Goal: Information Seeking & Learning: Understand process/instructions

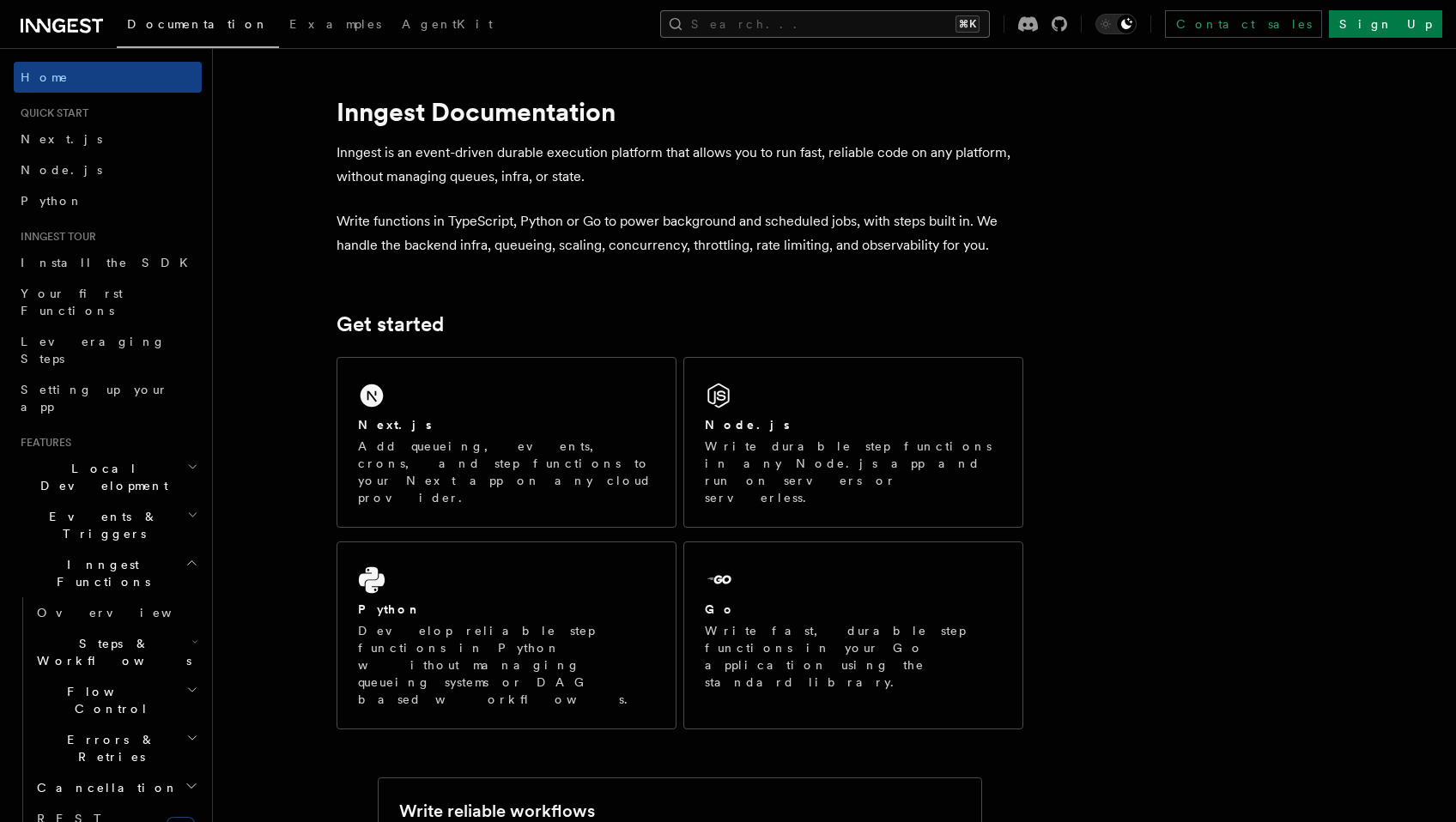
click at [894, 22] on button "Search... ⌘K" at bounding box center [825, 24] width 330 height 27
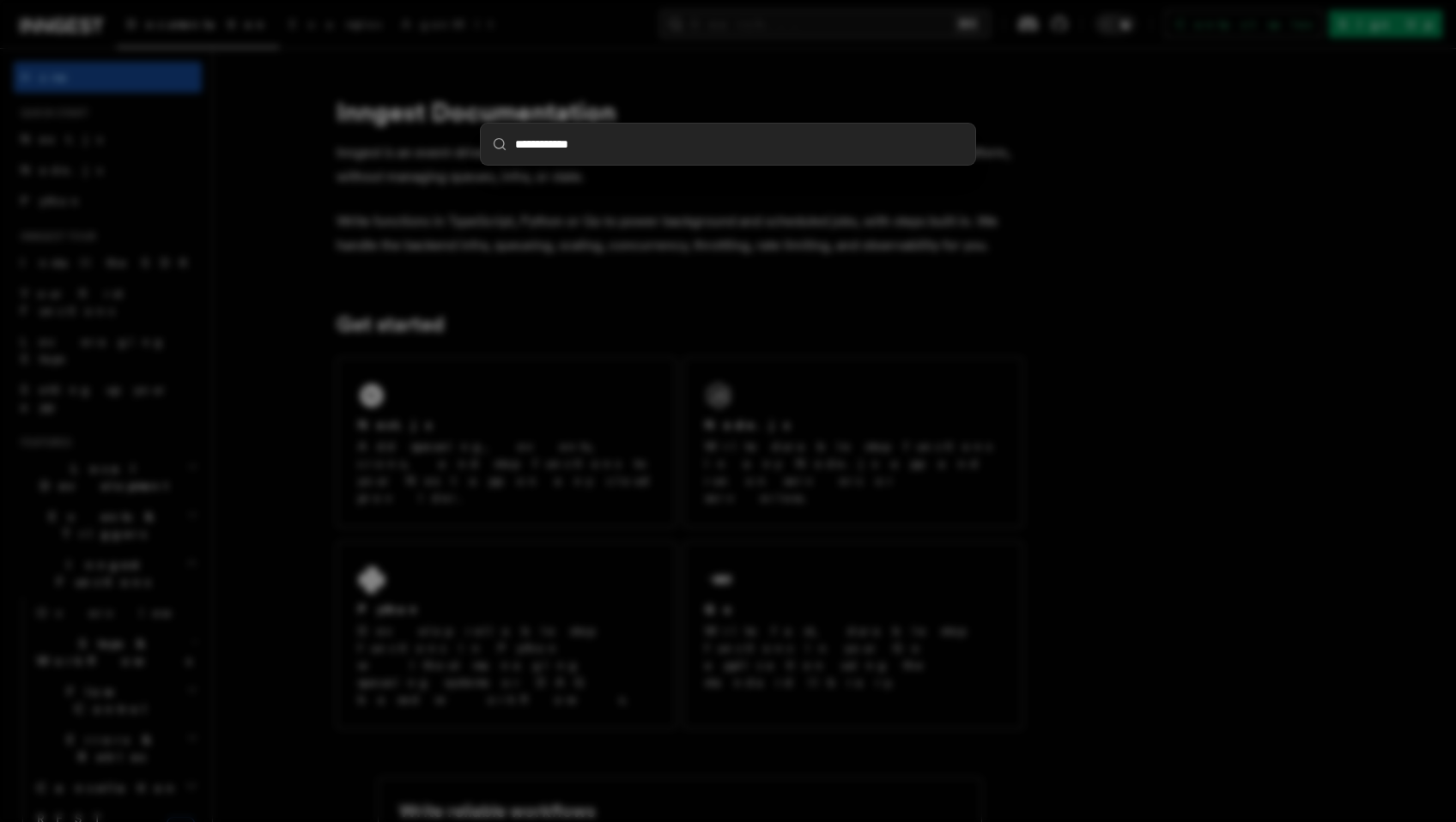
type input "**********"
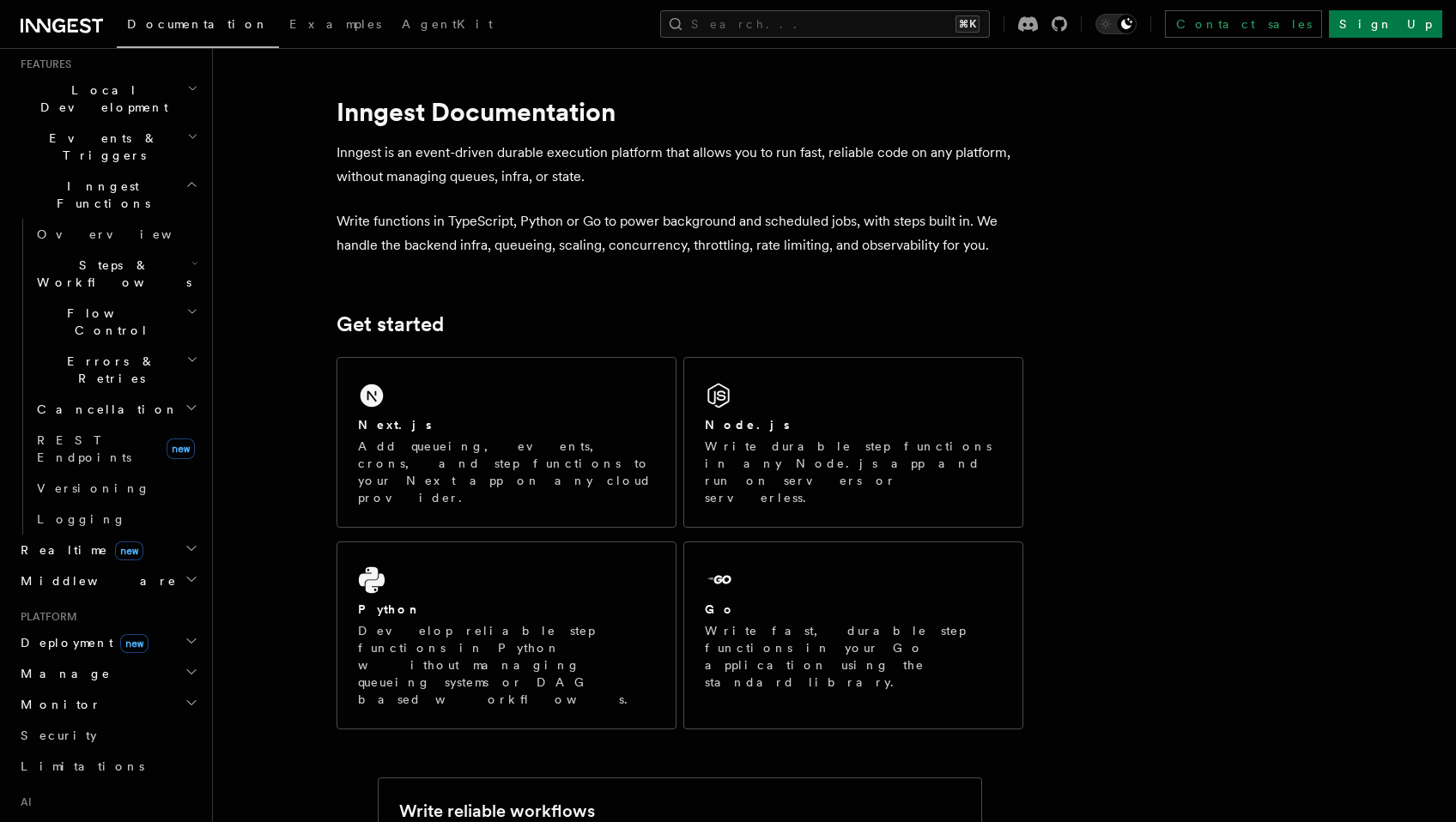
scroll to position [408, 0]
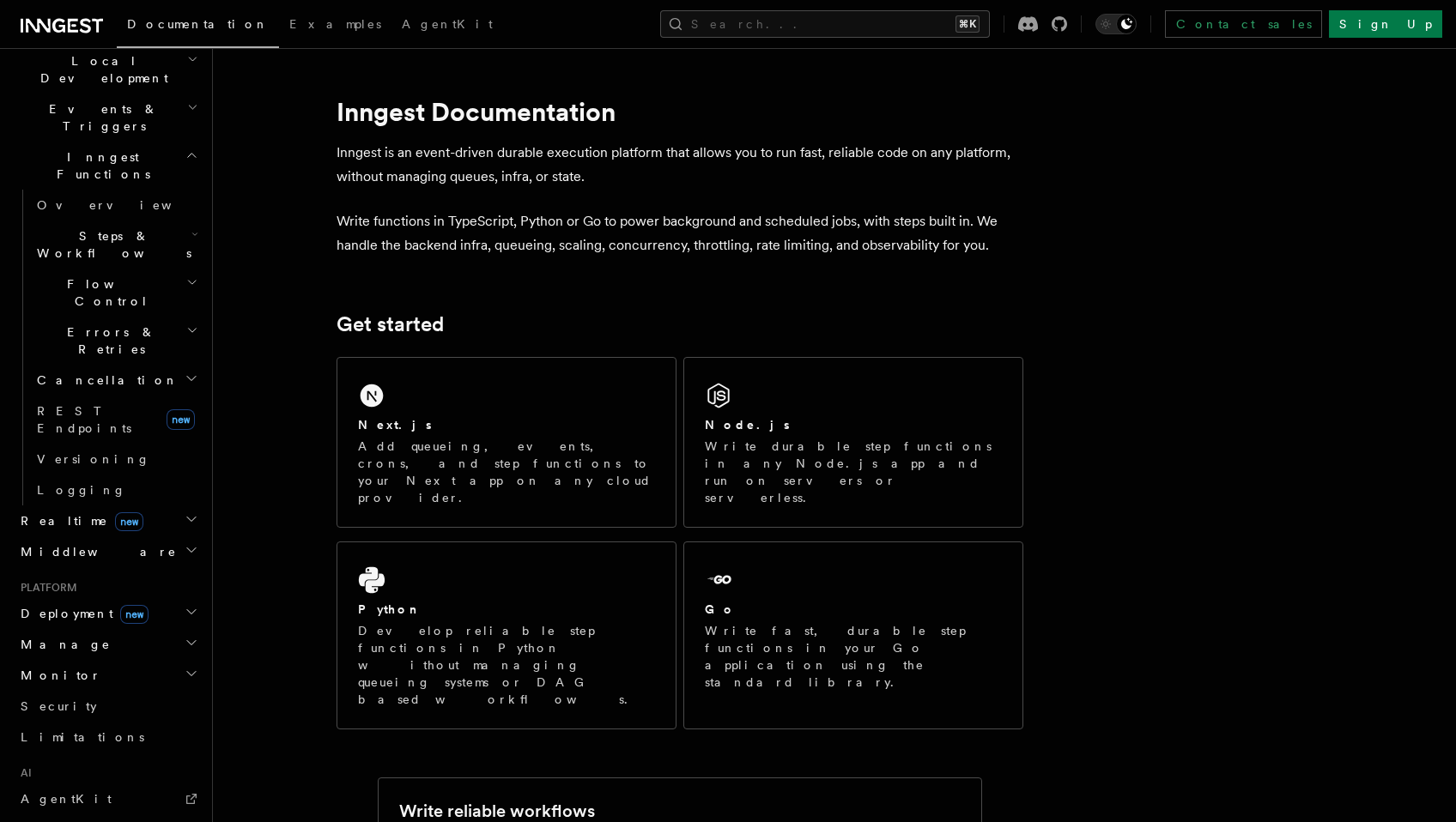
click at [176, 599] on h2 "Deployment new" at bounding box center [107, 614] width 188 height 31
click at [177, 801] on h2 "Cloud Providers new" at bounding box center [116, 825] width 172 height 48
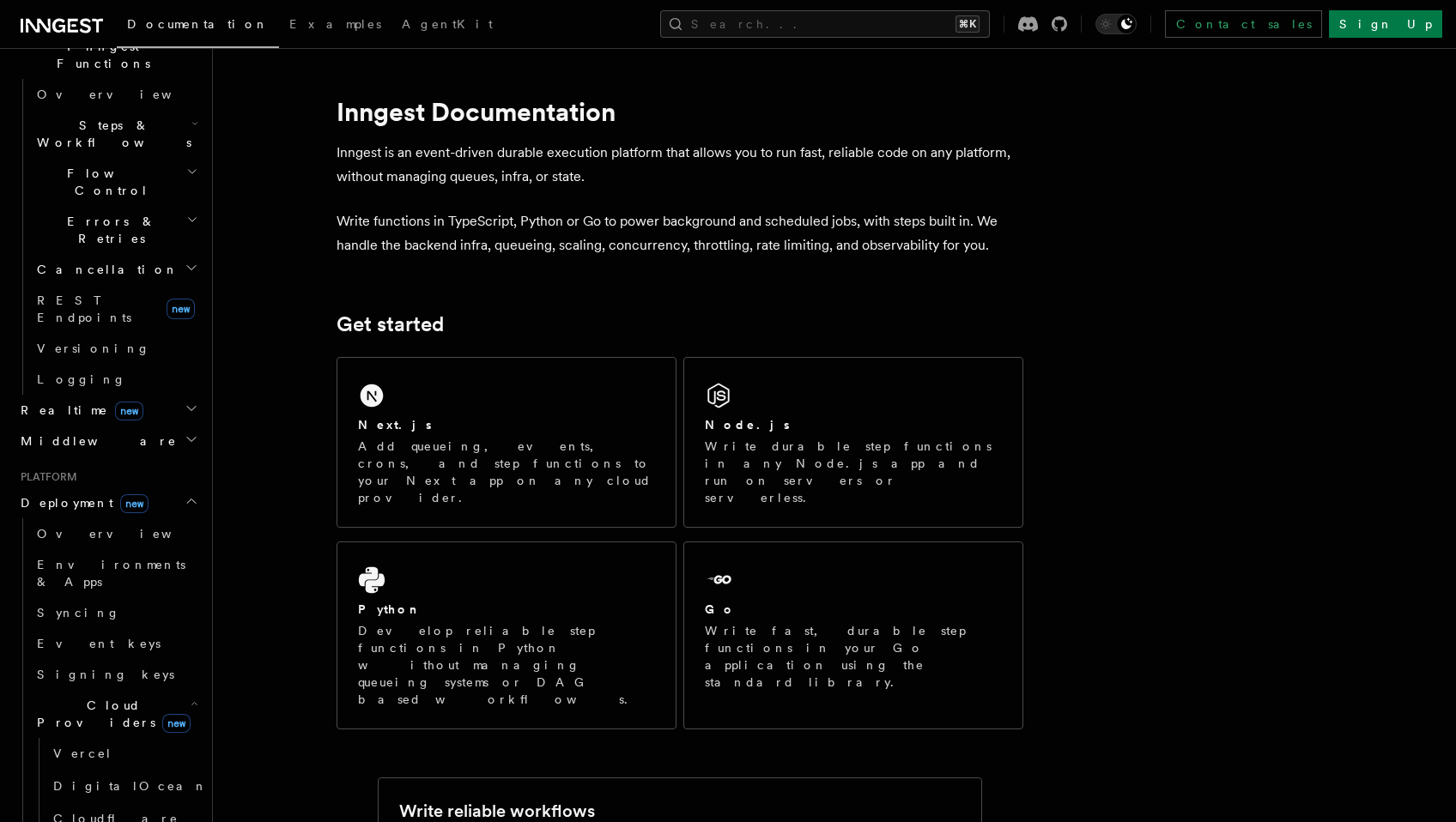
scroll to position [527, 0]
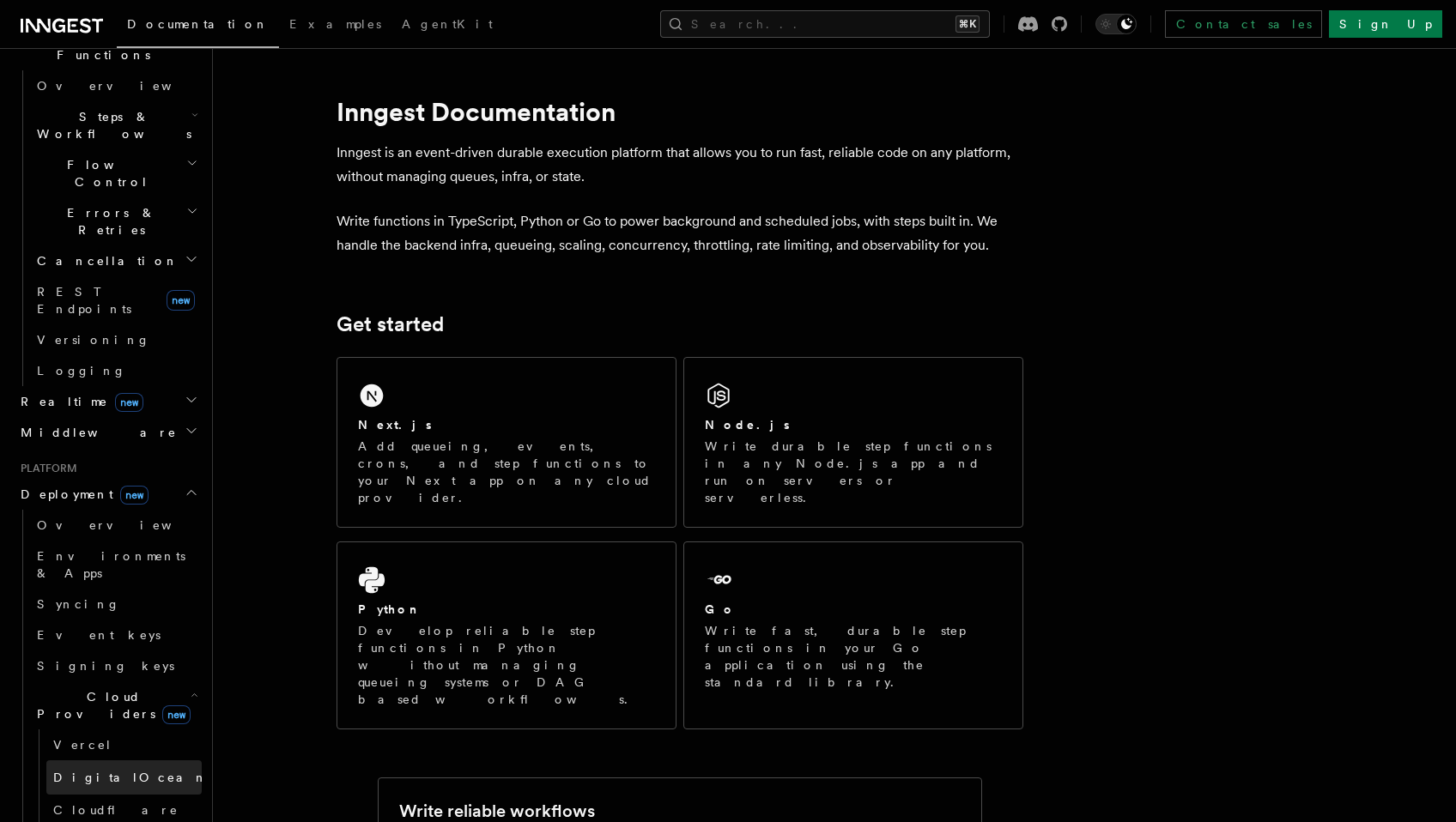
click at [129, 761] on link "DigitalOcean new" at bounding box center [123, 778] width 155 height 35
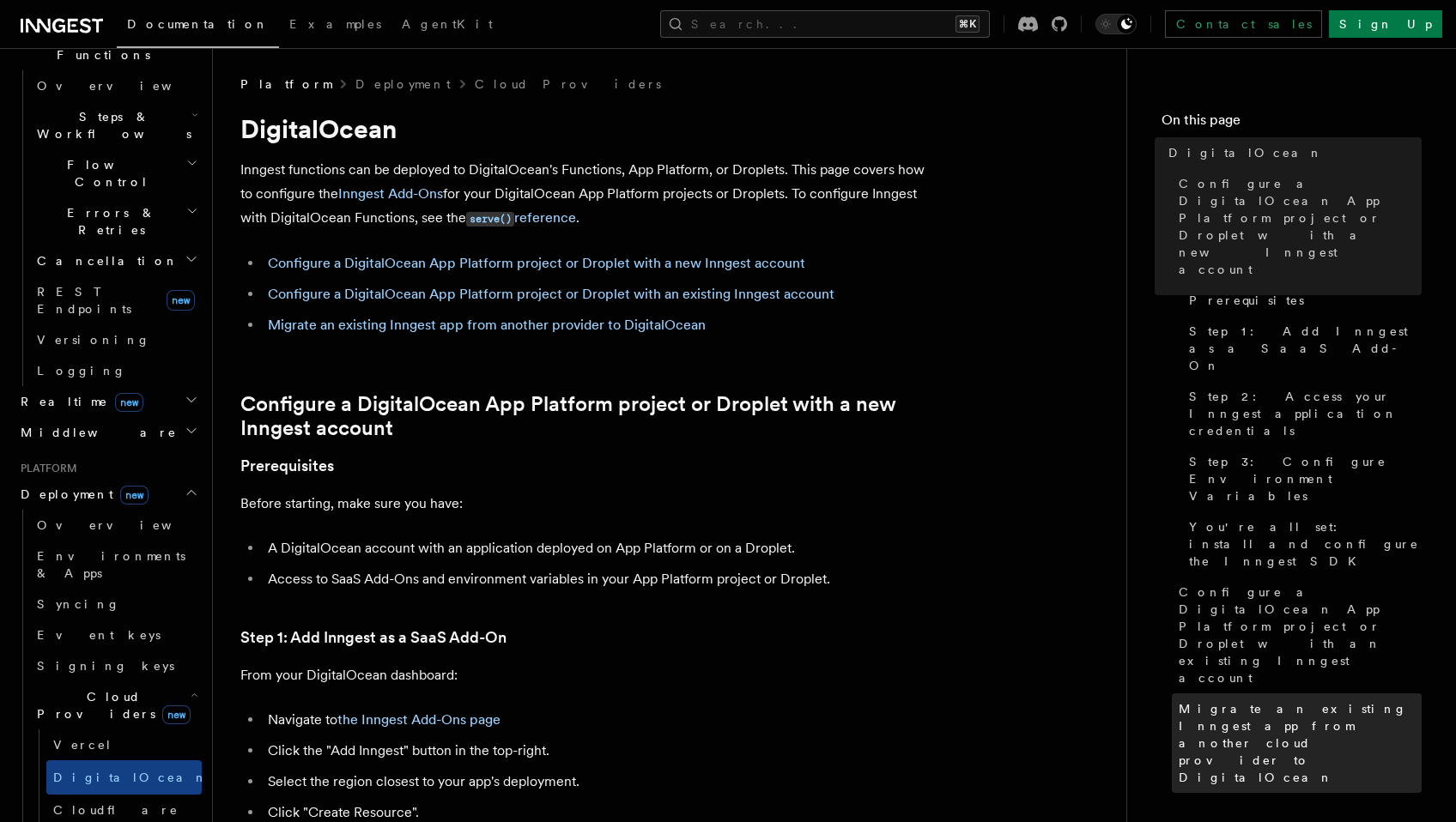
click at [1211, 701] on span "Migrate an existing Inngest app from another cloud provider to DigitalOcean" at bounding box center [1300, 743] width 243 height 86
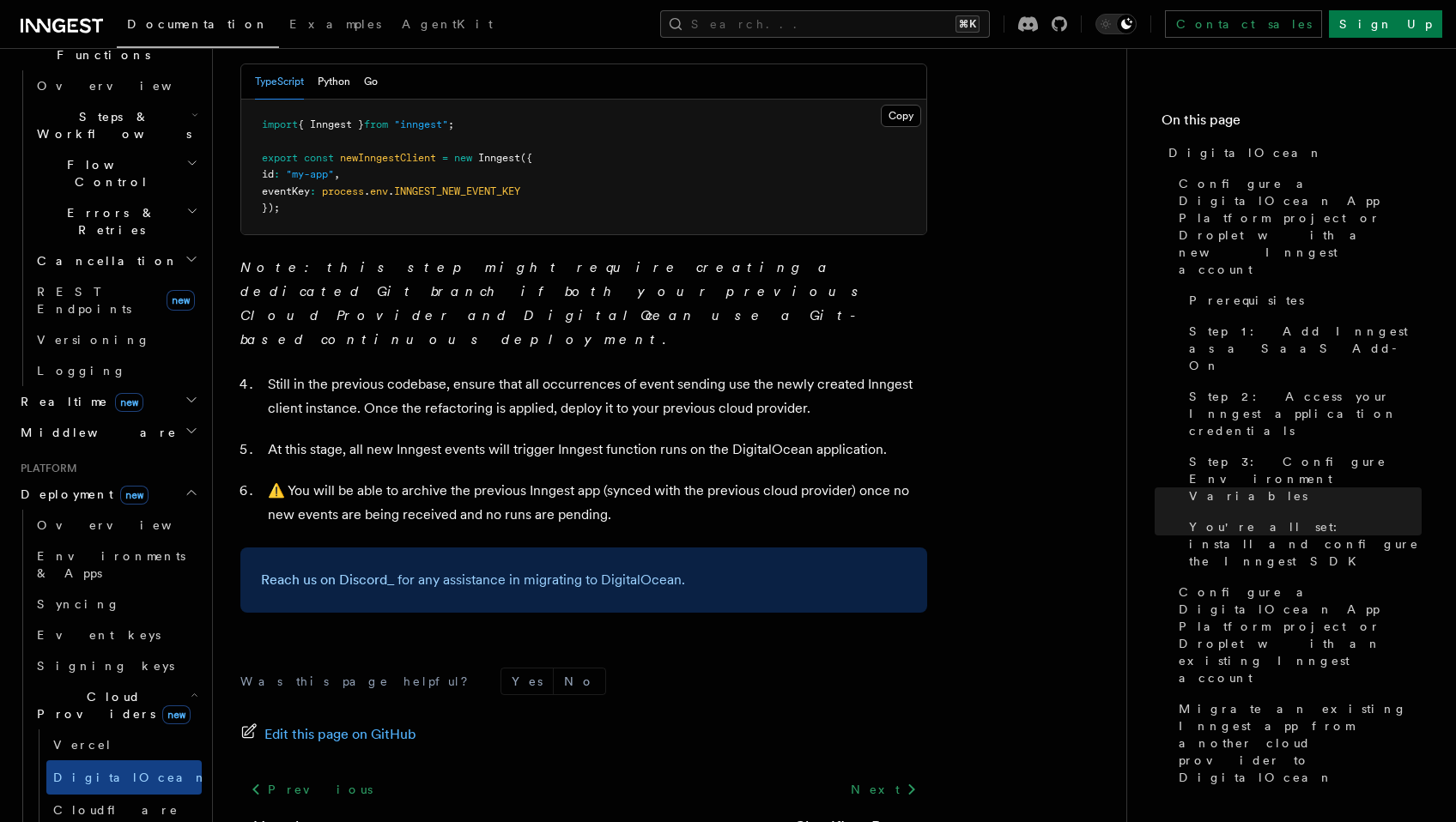
scroll to position [2482, 0]
click at [331, 90] on button "Python" at bounding box center [333, 82] width 33 height 35
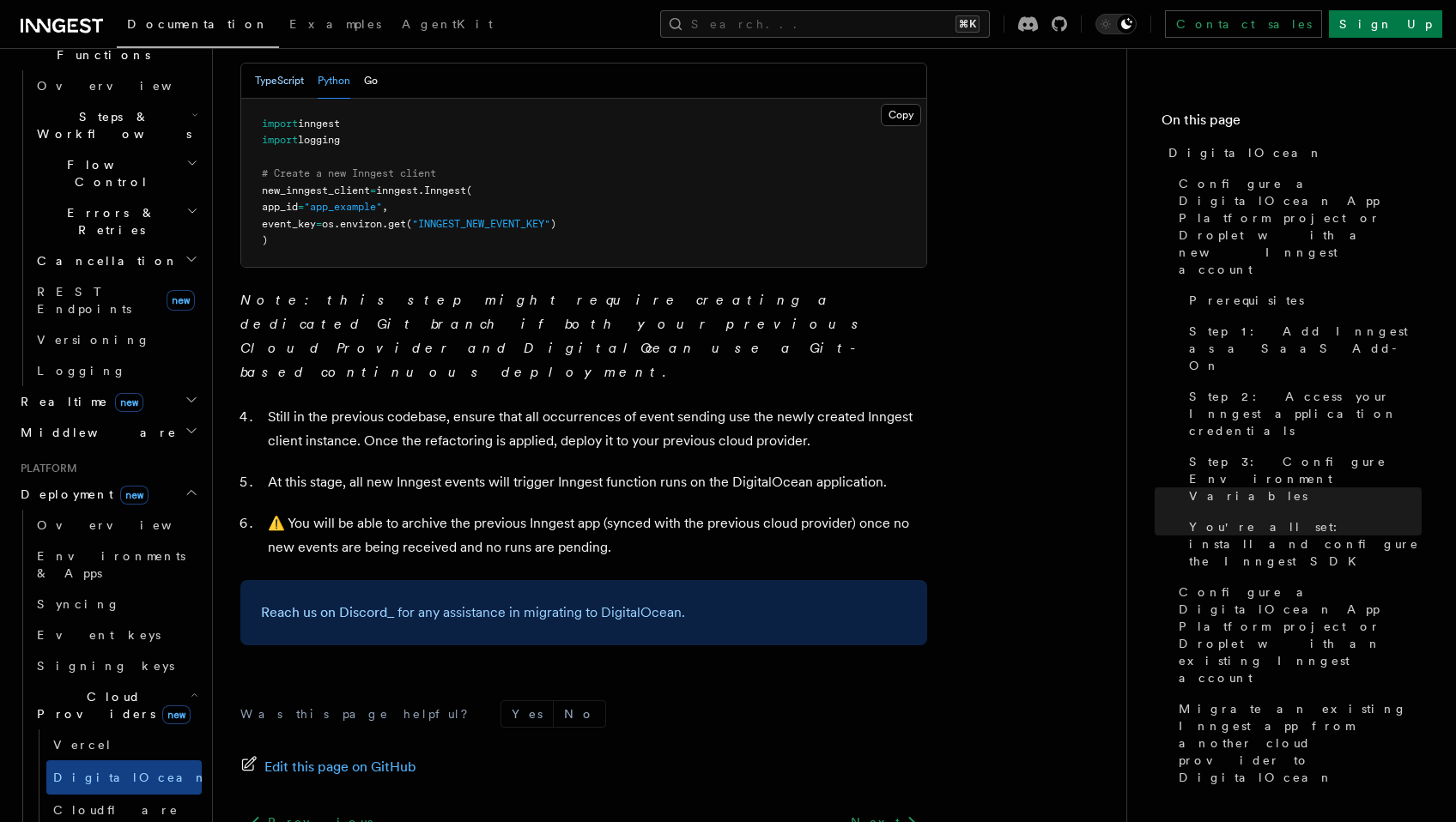
click at [284, 87] on button "TypeScript" at bounding box center [279, 82] width 49 height 35
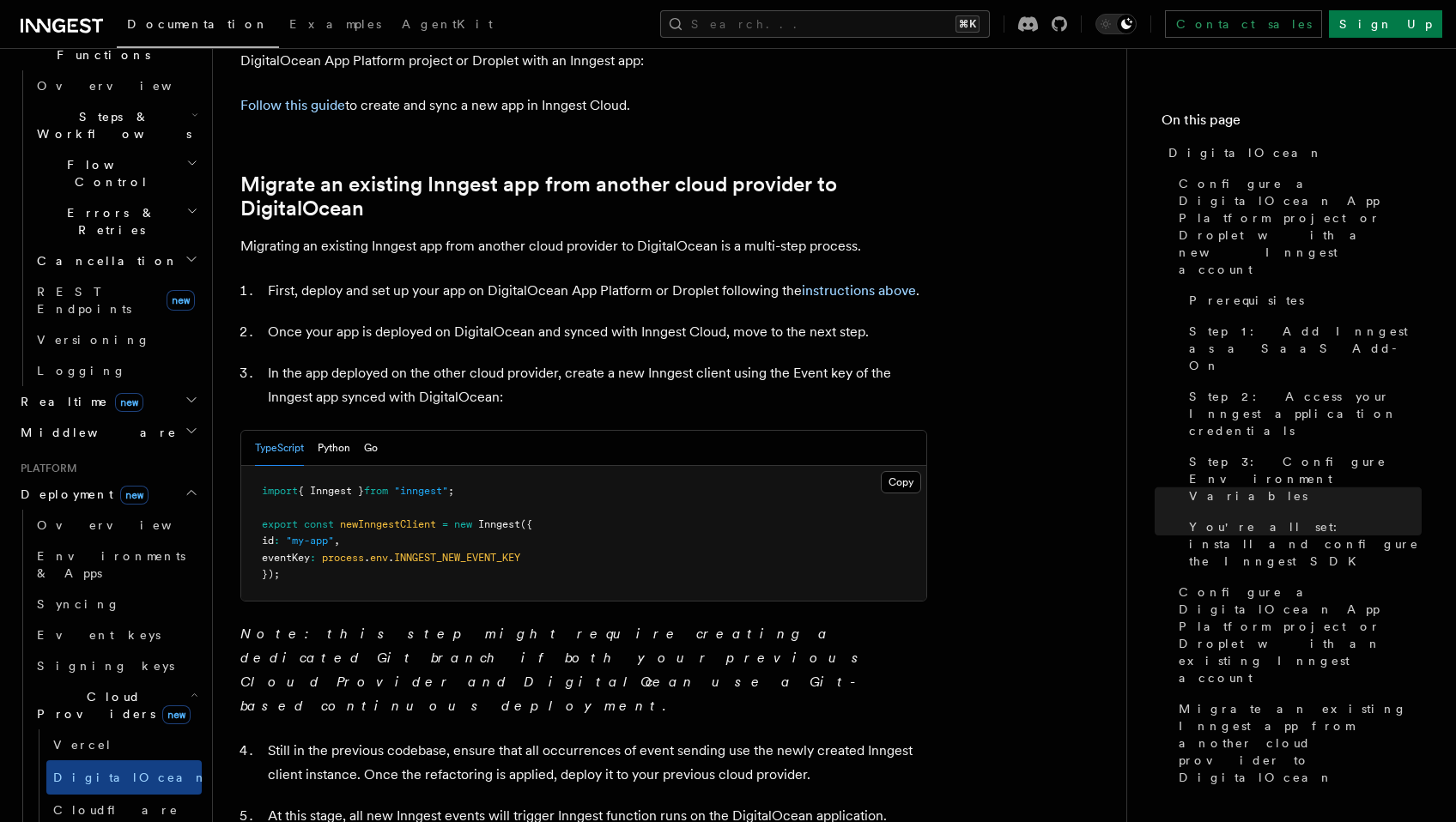
scroll to position [2039, 0]
